Goal: Information Seeking & Learning: Learn about a topic

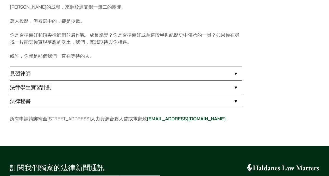
scroll to position [408, 0]
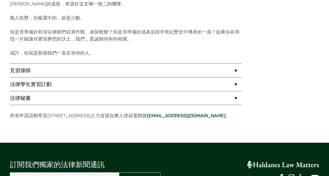
click at [22, 72] on link "見習律師" at bounding box center [126, 71] width 232 height 14
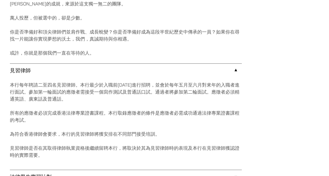
scroll to position [415, 0]
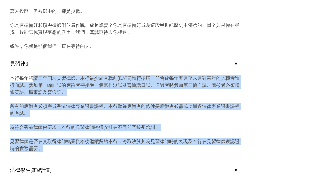
drag, startPoint x: 34, startPoint y: 76, endPoint x: 171, endPoint y: 152, distance: 156.8
click at [171, 151] on div "本行每年聘請二至四名見習律師。本行最少於入職前[DATE]進行招聘，並會於每年五月至六月對來年的入職者進行面試。參加第一輪面試的應徵者需接受一個寫作測試及普通…" at bounding box center [126, 116] width 232 height 93
click at [171, 152] on div "本行每年聘請二至四名見習律師。本行最少於入職前[DATE]進行招聘，並會於每年五月至六月對來年的入職者進行面試。參加第一輪面試的應徵者需接受一個寫作測試及普通…" at bounding box center [126, 116] width 232 height 93
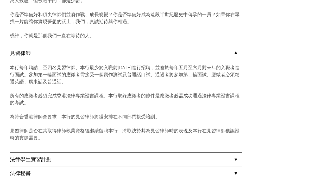
scroll to position [426, 0]
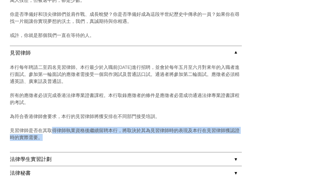
drag, startPoint x: 50, startPoint y: 128, endPoint x: 159, endPoint y: 145, distance: 110.3
click at [161, 145] on div "本行每年聘請二至四名見習律師。本行最少於入職前[DATE]進行招聘，並會於每年五月至六月對來年的入職者進行面試。參加第一輪面試的應徵者需接受一個寫作測試及普通…" at bounding box center [126, 106] width 232 height 93
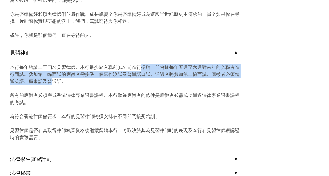
drag, startPoint x: 157, startPoint y: 69, endPoint x: 199, endPoint y: 85, distance: 45.6
click at [200, 85] on div "本行每年聘請二至四名見習律師。本行最少於入職前[DATE]進行招聘，並會於每年五月至六月對來年的入職者進行面試。參加第一輪面試的應徵者需接受一個寫作測試及普通…" at bounding box center [126, 106] width 232 height 93
click at [177, 83] on p "本行每年聘請二至四名見習律師。本行最少於入職前[DATE]進行招聘，並會於每年五月至六月對來年的入職者進行面試。參加第一輪面試的應徵者需接受一個寫作測試及普通…" at bounding box center [126, 74] width 232 height 21
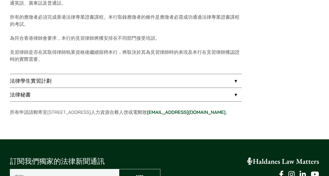
scroll to position [506, 0]
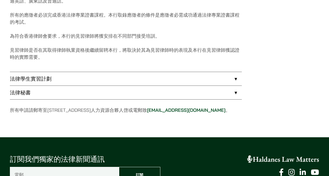
click at [56, 80] on link "法律學生實習計劃" at bounding box center [126, 79] width 232 height 14
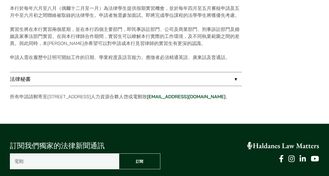
scroll to position [498, 0]
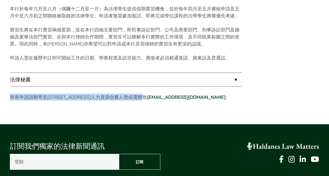
drag, startPoint x: 13, startPoint y: 99, endPoint x: 163, endPoint y: 99, distance: 149.8
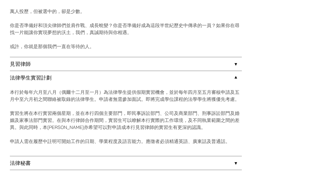
scroll to position [413, 0]
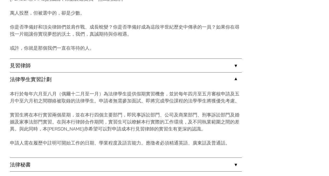
click at [41, 70] on link "見習律師" at bounding box center [126, 66] width 232 height 14
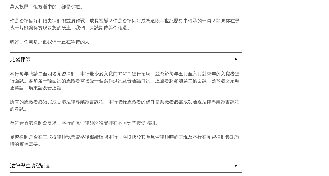
scroll to position [423, 0]
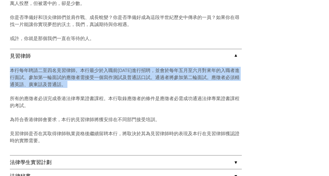
drag, startPoint x: 29, startPoint y: 64, endPoint x: 147, endPoint y: 98, distance: 122.7
click at [147, 98] on div "本行每年聘請二至四名見習律師。本行最少於入職前[DATE]進行招聘，並會於每年五月至六月對來年的入職者進行面試。參加第一輪面試的應徵者需接受一個寫作測試及普通…" at bounding box center [126, 109] width 232 height 93
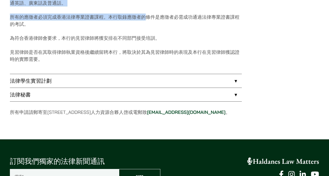
scroll to position [505, 0]
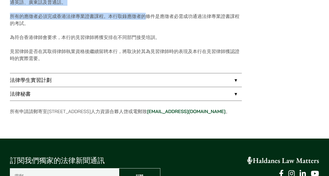
click at [52, 87] on li "法律秘書 本行不時招聘法律秘書，申請人需在履歷中註明可開始工作的日期、在律師行及其他行業的工作經驗、語言能力及薪金期望。申請人必須具備聆聽打字能力。" at bounding box center [126, 94] width 232 height 14
click at [48, 80] on link "法律學生實習計劃" at bounding box center [126, 80] width 232 height 14
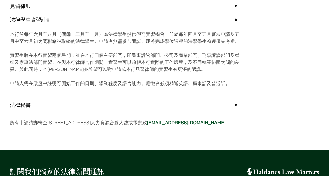
scroll to position [468, 0]
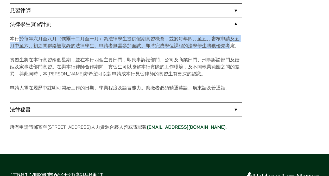
drag, startPoint x: 18, startPoint y: 40, endPoint x: 229, endPoint y: 48, distance: 211.3
click at [229, 48] on p "本行於每年六月至八月（偶爾十二月至一月）為法律學生提供假期實習機會，並於每年四月至五月審核申請及五月中至六月初之間聯絡被取錄的法律學生。申請者無需參加面試。即…" at bounding box center [126, 42] width 232 height 14
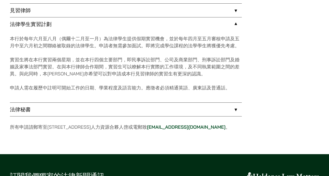
click at [137, 52] on div "本行於每年六月至八月（偶爾十二月至一月）為法律學生提供假期實習機會，並於每年四月至五月審核申請及五月中至六月初之間聯絡被取錄的法律學生。申請者無需參加面試。即…" at bounding box center [126, 67] width 232 height 72
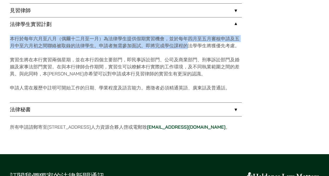
drag, startPoint x: 10, startPoint y: 38, endPoint x: 187, endPoint y: 43, distance: 176.4
click at [187, 43] on p "本行於每年六月至八月（偶爾十二月至一月）為法律學生提供假期實習機會，並於每年四月至五月審核申請及五月中至六月初之間聯絡被取錄的法律學生。申請者無需參加面試。即…" at bounding box center [126, 42] width 232 height 14
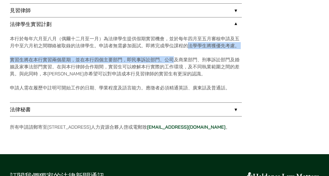
drag, startPoint x: 187, startPoint y: 43, endPoint x: 174, endPoint y: 58, distance: 19.0
click at [174, 58] on div "本行於每年六月至八月（偶爾十二月至一月）為法律學生提供假期實習機會，並於每年四月至五月審核申請及五月中至六月初之間聯絡被取錄的法律學生。申請者無需參加面試。即…" at bounding box center [126, 67] width 232 height 72
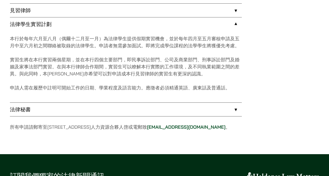
click at [47, 53] on div "本行於每年六月至八月（偶爾十二月至一月）為法律學生提供假期實習機會，並於每年四月至五月審核申請及五月中至六月初之間聯絡被取錄的法律學生。申請者無需參加面試。即…" at bounding box center [126, 67] width 232 height 72
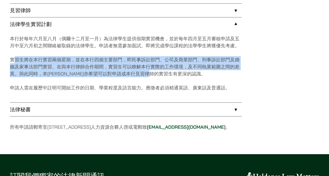
drag, startPoint x: 15, startPoint y: 59, endPoint x: 185, endPoint y: 72, distance: 170.5
click at [185, 73] on p "實習生將在本行實習兩個星期，並在本行四個主要部門，即民事訴訟部門、公司及商業部門、刑事訴訟部門及婚姻及家事法部門實習。在與本行律師合作期間，實習生可以瞭解本行…" at bounding box center [126, 66] width 232 height 21
click at [185, 72] on p "實習生將在本行實習兩個星期，並在本行四個主要部門，即民事訴訟部門、公司及商業部門、刑事訴訟部門及婚姻及家事法部門實習。在與本行律師合作期間，實習生可以瞭解本行…" at bounding box center [126, 66] width 232 height 21
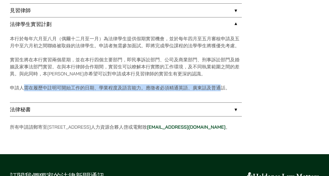
drag, startPoint x: 25, startPoint y: 89, endPoint x: 223, endPoint y: 90, distance: 197.6
click at [223, 90] on p "申請人需在履歷中註明可開始工作的日期、學業程度及語言能力。應徵者必須精通英語、廣東話及普通話。" at bounding box center [126, 87] width 232 height 7
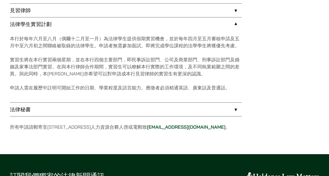
click at [229, 85] on p "申請人需在履歷中註明可開始工作的日期、學業程度及語言能力。應徵者必須精通英語、廣東話及普通話。" at bounding box center [126, 87] width 232 height 7
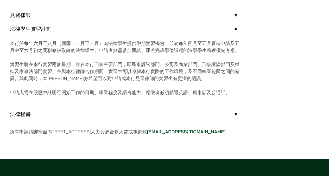
click at [103, 114] on link "法律秘書" at bounding box center [126, 114] width 232 height 14
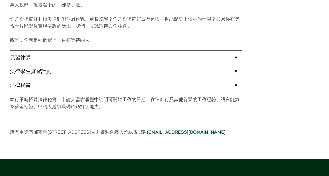
scroll to position [420, 0]
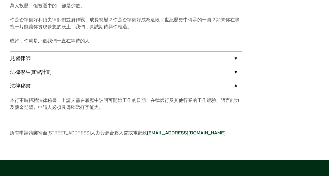
click at [51, 59] on link "見習律師" at bounding box center [126, 58] width 232 height 14
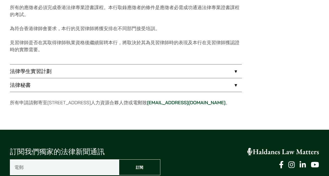
click at [63, 83] on link "法律秘書" at bounding box center [126, 85] width 232 height 14
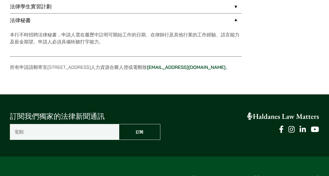
scroll to position [482, 0]
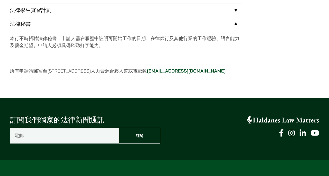
click at [129, 22] on link "法律秘書" at bounding box center [126, 24] width 232 height 14
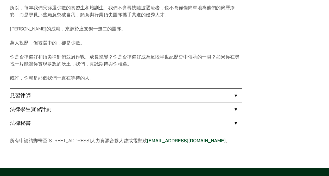
scroll to position [388, 0]
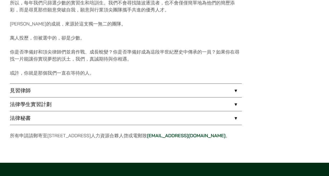
click at [37, 90] on link "見習律師" at bounding box center [126, 91] width 232 height 14
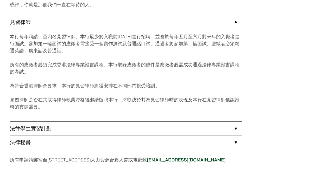
scroll to position [460, 0]
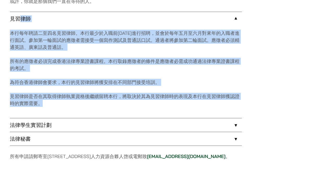
drag, startPoint x: 107, startPoint y: 102, endPoint x: 19, endPoint y: 22, distance: 118.5
click at [18, 22] on li "見習律師 本行每年聘請二至四名見習律師。本行最少於入職前[DATE]進行招聘，並會於每年五月至六月對來年的入職者進行面試。參加第一輪面試的應徵者需接受一個寫作…" at bounding box center [126, 65] width 232 height 106
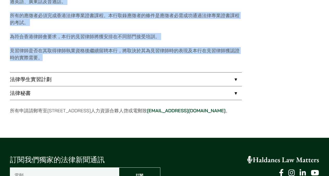
scroll to position [515, 0]
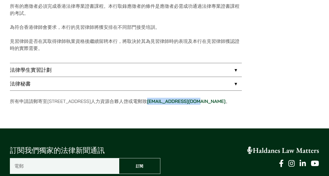
copy link "[EMAIL_ADDRESS][DOMAIN_NAME]"
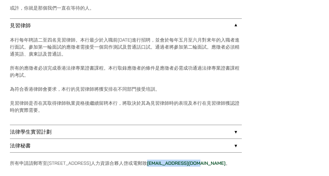
scroll to position [448, 0]
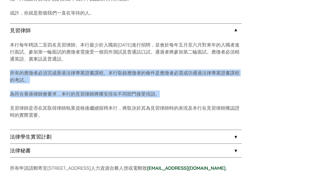
drag, startPoint x: 89, startPoint y: 69, endPoint x: 162, endPoint y: 94, distance: 77.1
click at [162, 94] on div "本行每年聘請二至四名見習律師。本行最少於入職前[DATE]進行招聘，並會於每年五月至六月對來年的入職者進行面試。參加第一輪面試的應徵者需接受一個寫作測試及普通…" at bounding box center [126, 83] width 232 height 93
click at [168, 91] on p "為符合香港律師會要求，本行的見習律師將獲安排在不同部門接受培訓。" at bounding box center [126, 93] width 232 height 7
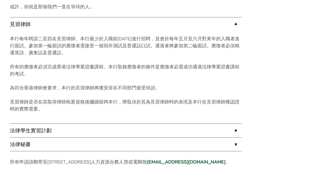
scroll to position [457, 0]
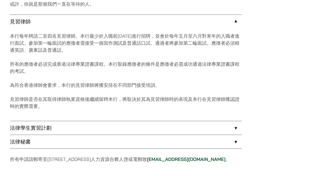
click at [49, 128] on link "法律學生實習計劃" at bounding box center [126, 128] width 232 height 14
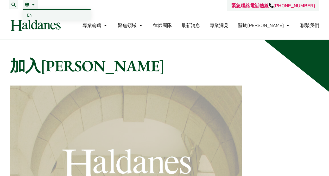
click at [32, 4] on link "繁" at bounding box center [30, 5] width 11 height 4
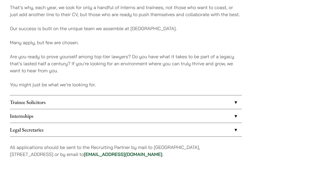
scroll to position [395, 0]
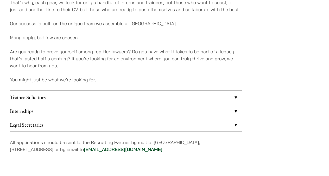
click at [34, 99] on link "Trainee Solicitors" at bounding box center [126, 97] width 232 height 14
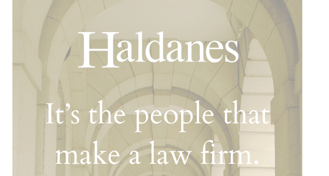
scroll to position [121, 0]
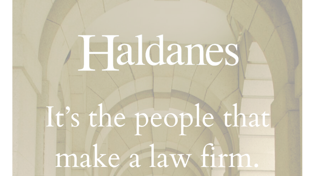
drag, startPoint x: 68, startPoint y: 42, endPoint x: 204, endPoint y: 0, distance: 142.4
